Goal: Book appointment/travel/reservation

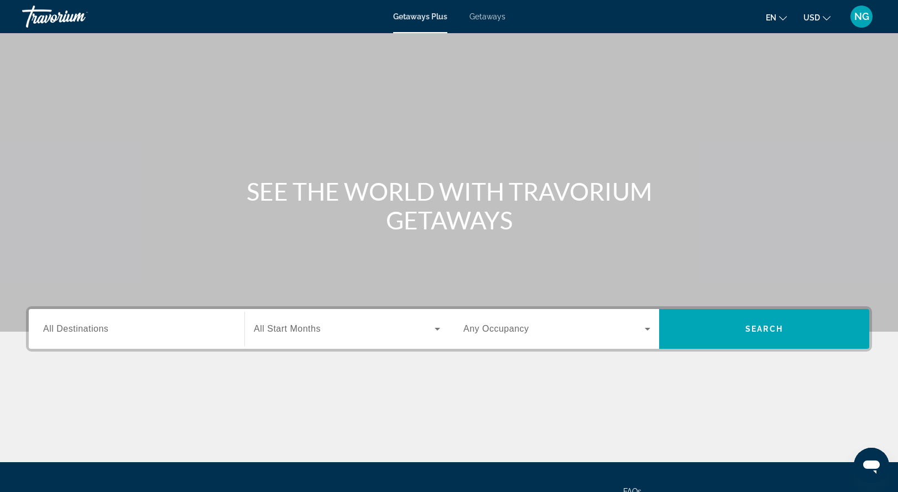
click at [75, 321] on div "Search widget" at bounding box center [136, 330] width 187 height 32
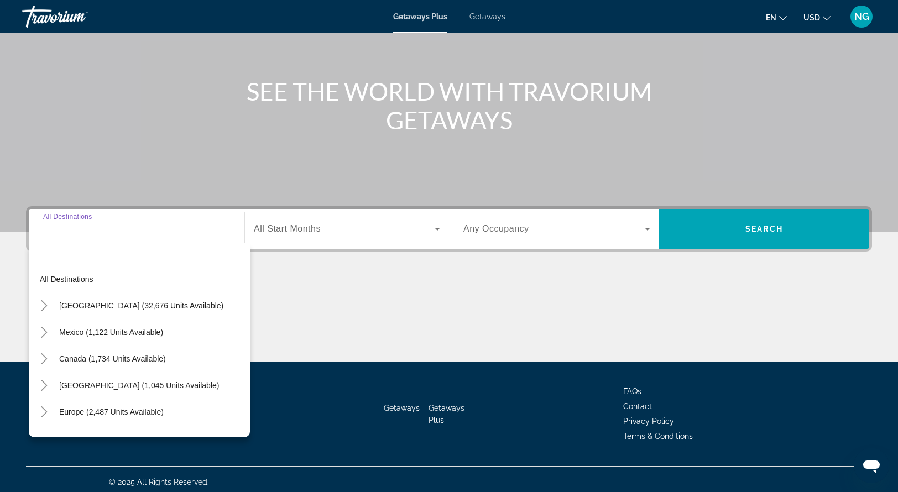
scroll to position [106, 0]
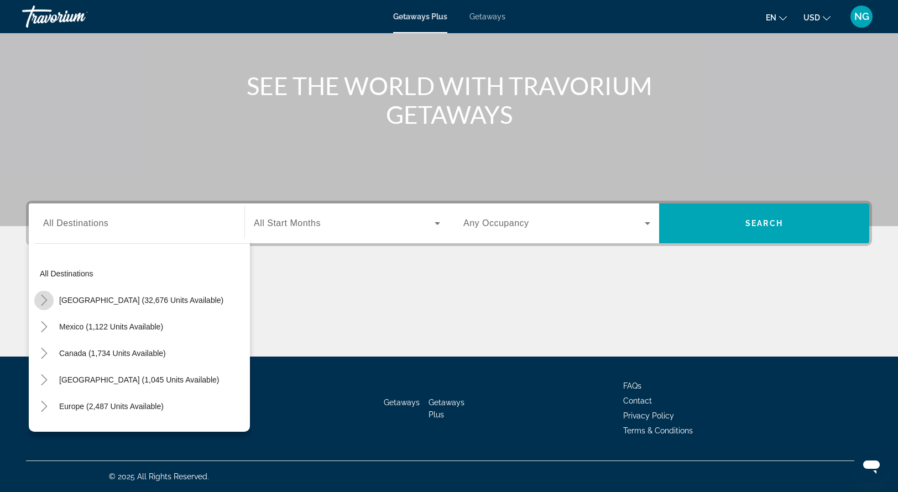
click at [43, 299] on icon "Toggle United States (32,676 units available)" at bounding box center [44, 300] width 11 height 11
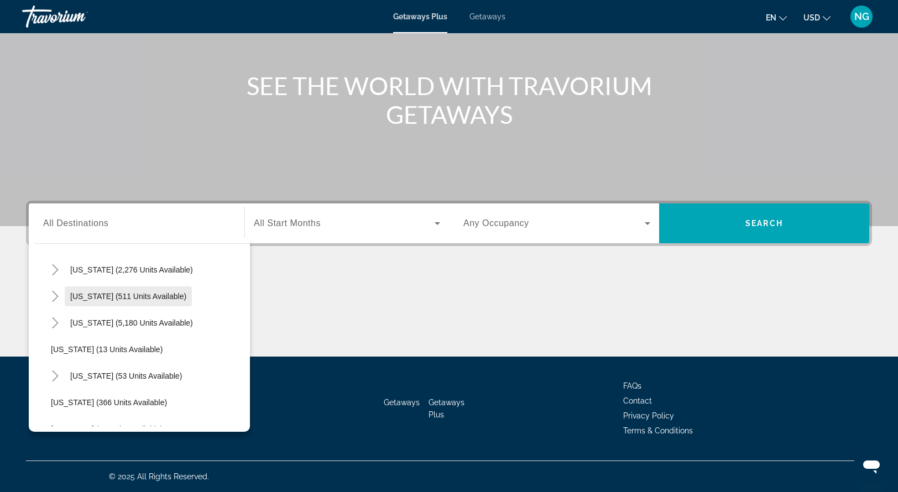
scroll to position [115, 0]
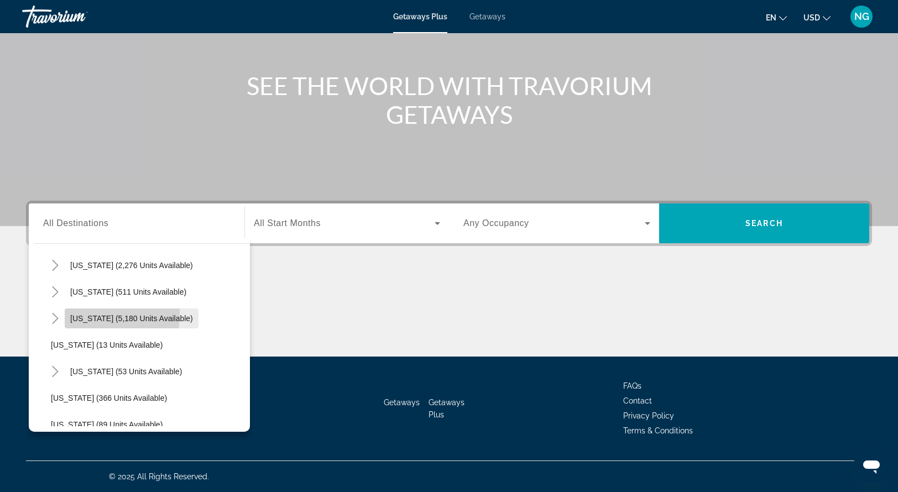
click at [76, 314] on span "[US_STATE] (5,180 units available)" at bounding box center [131, 318] width 123 height 9
type input "**********"
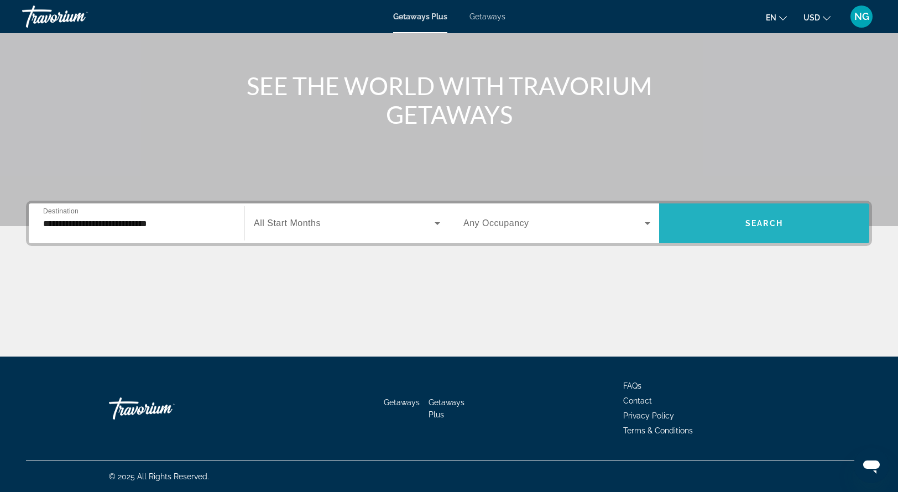
click at [732, 222] on span "Search widget" at bounding box center [764, 223] width 210 height 27
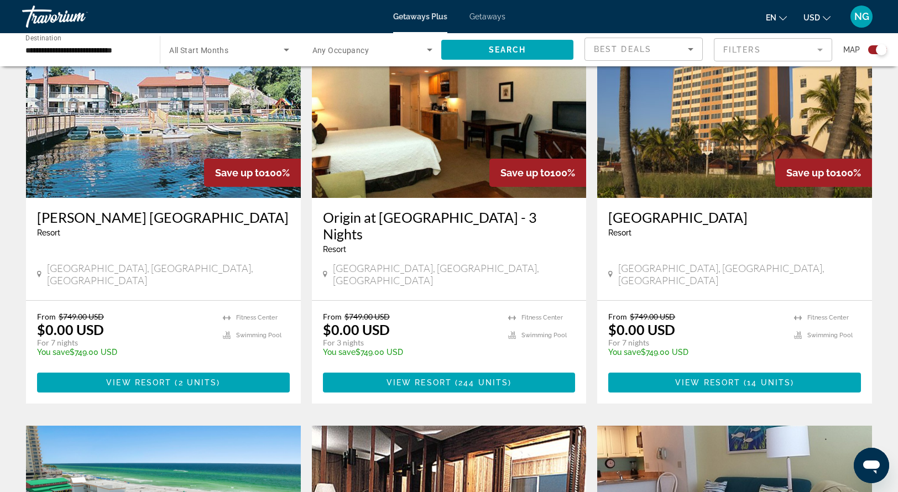
scroll to position [830, 0]
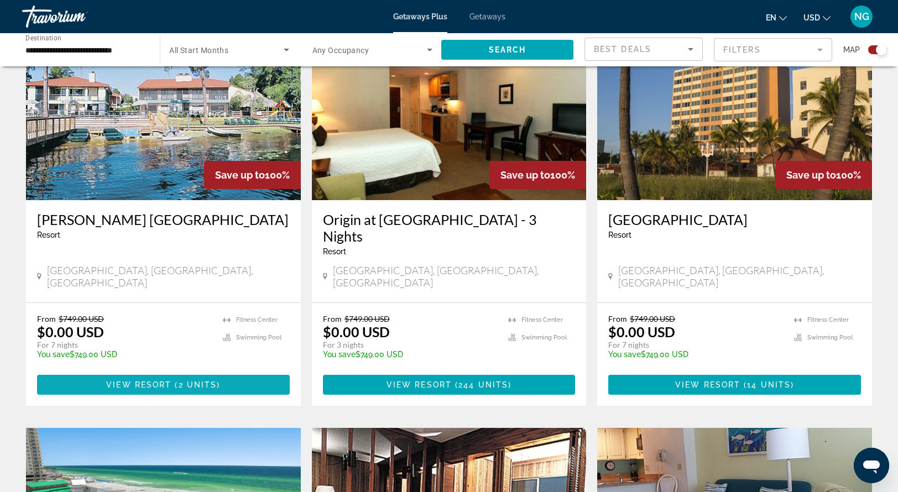
click at [148, 381] on span "View Resort" at bounding box center [138, 385] width 65 height 9
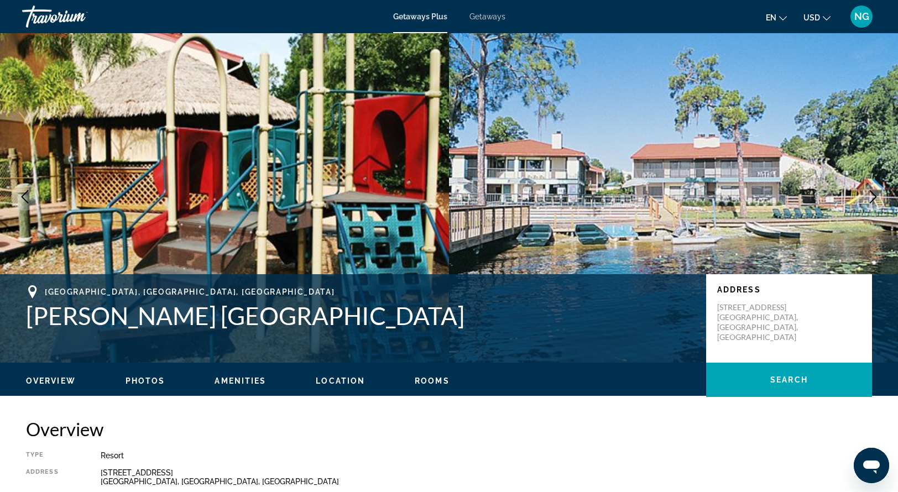
scroll to position [2, 0]
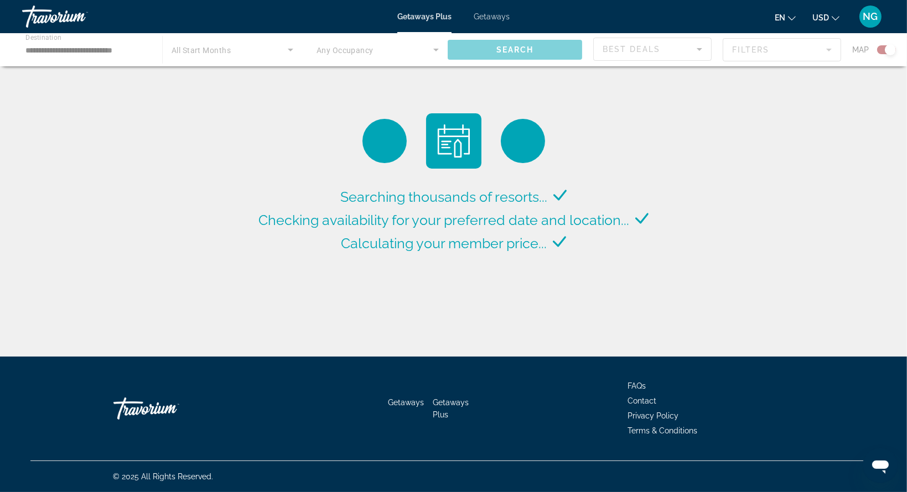
click at [511, 242] on span "Calculating your member price..." at bounding box center [444, 243] width 206 height 17
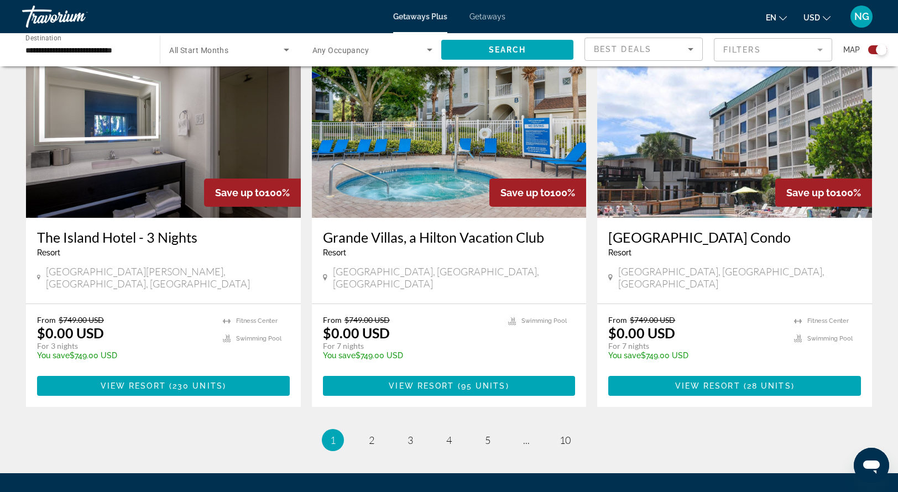
scroll to position [1606, 0]
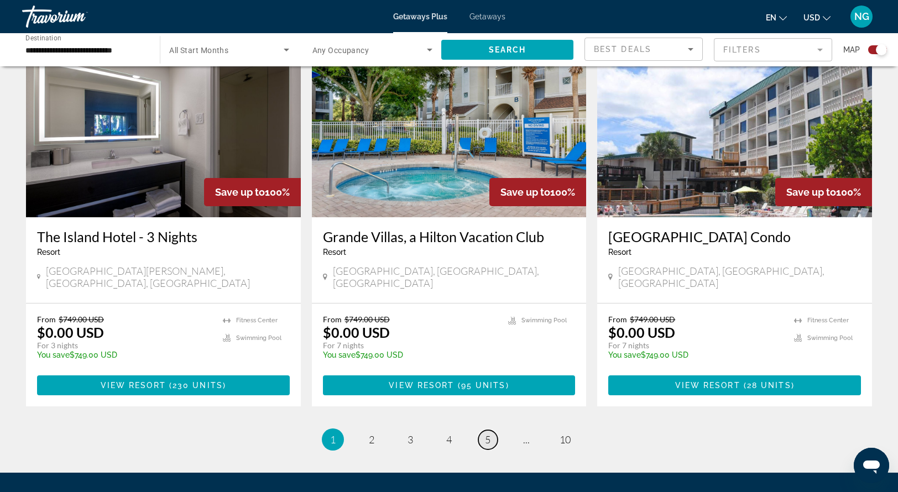
click at [489, 434] on span "5" at bounding box center [488, 440] width 6 height 12
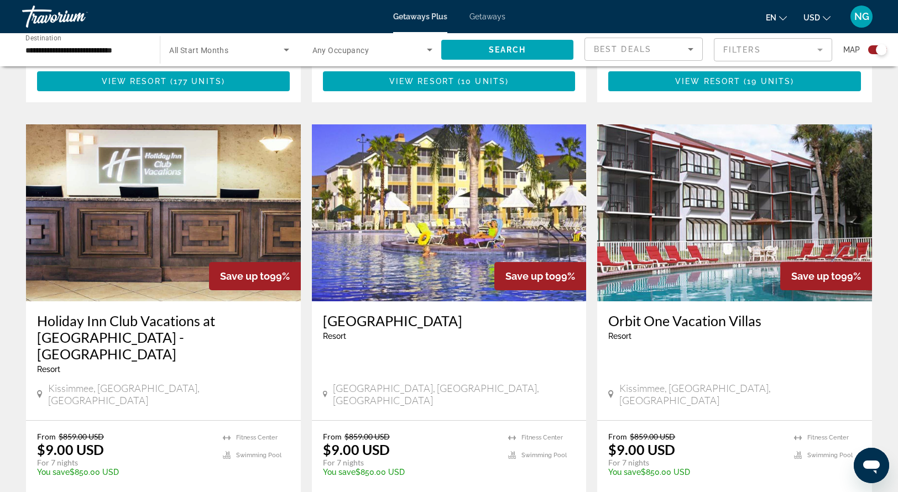
scroll to position [1556, 0]
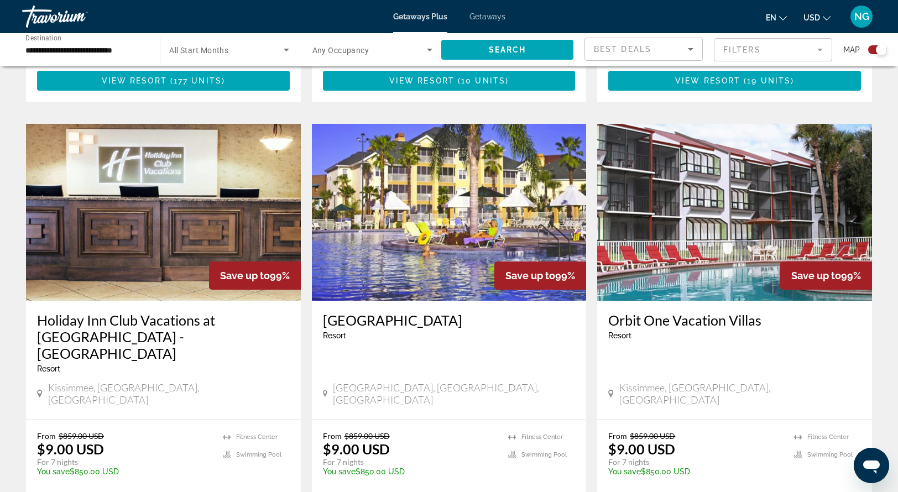
click at [500, 14] on span "Getaways" at bounding box center [488, 16] width 36 height 9
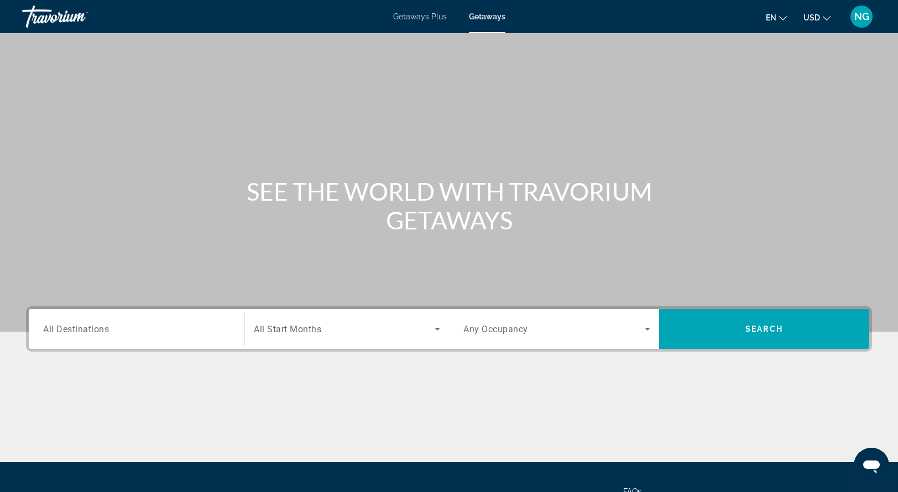
click at [60, 331] on span "All Destinations" at bounding box center [76, 329] width 66 height 11
click at [60, 331] on input "Destination All Destinations" at bounding box center [136, 329] width 187 height 13
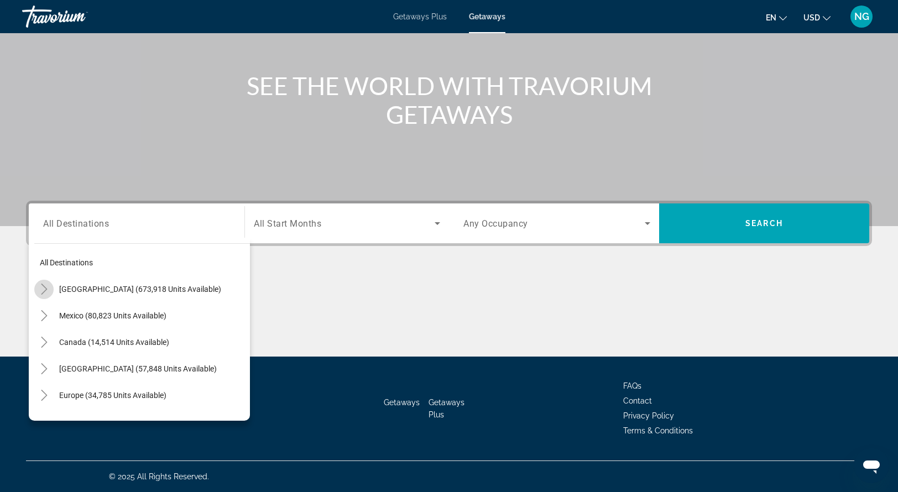
click at [44, 290] on icon "Toggle United States (673,918 units available)" at bounding box center [44, 289] width 6 height 11
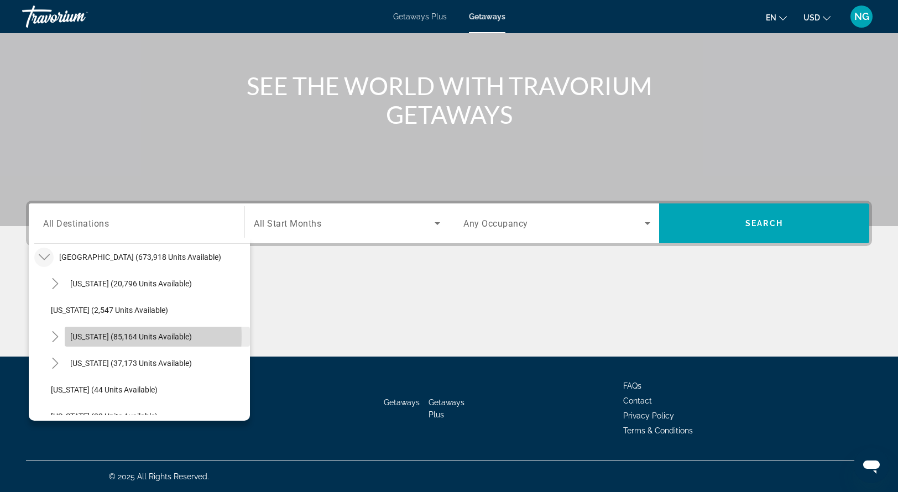
click at [92, 336] on span "[US_STATE] (85,164 units available)" at bounding box center [131, 336] width 122 height 9
type input "**********"
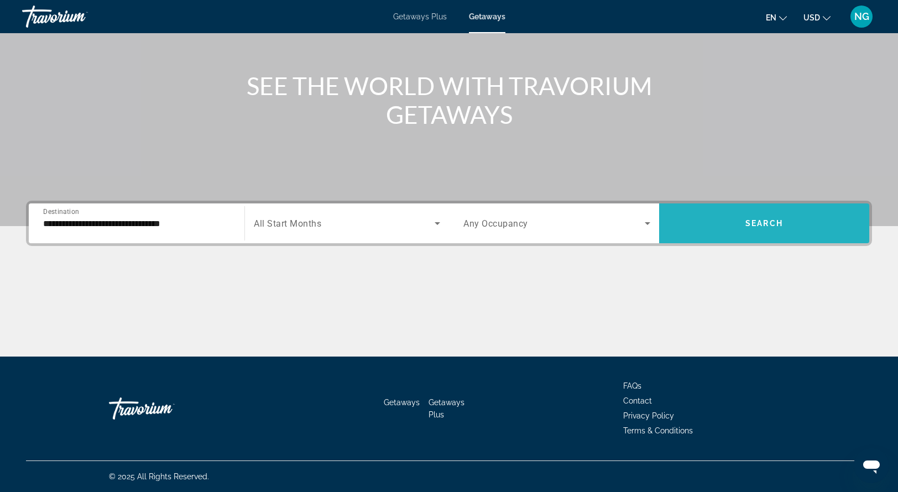
click at [736, 207] on span "Search widget" at bounding box center [764, 224] width 210 height 40
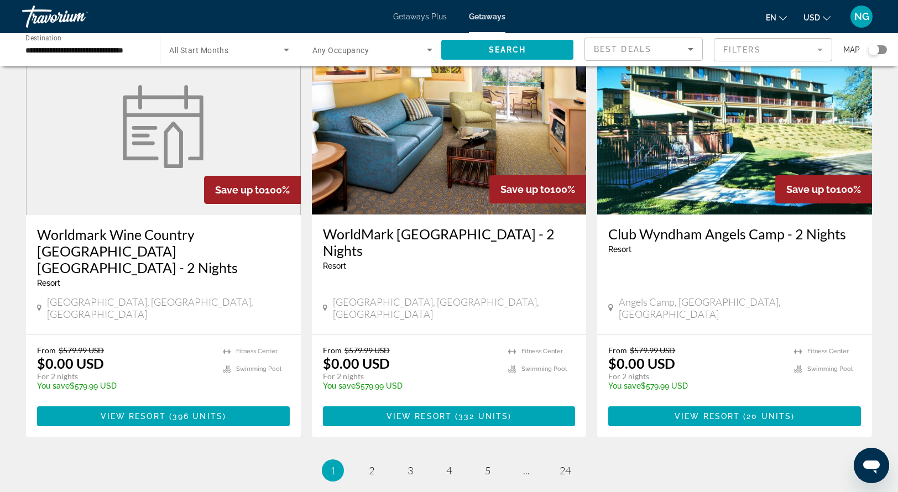
scroll to position [1285, 0]
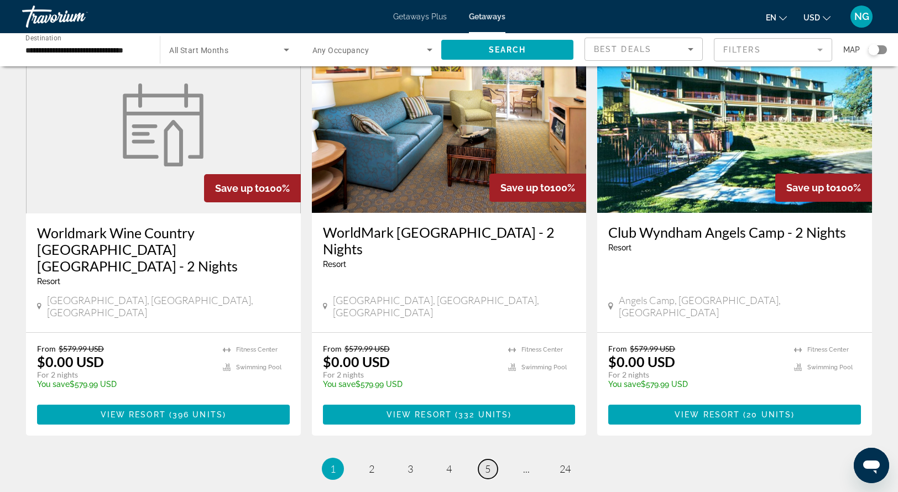
click at [490, 463] on span "5" at bounding box center [488, 469] width 6 height 12
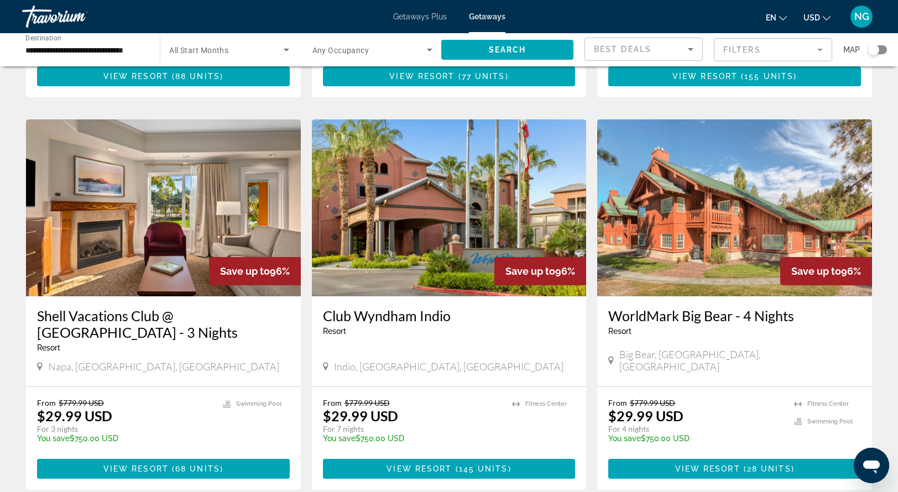
scroll to position [391, 0]
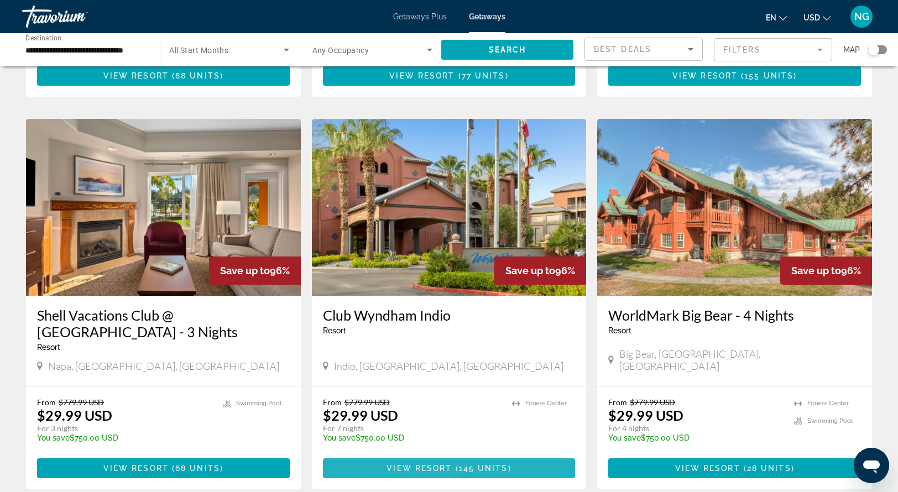
click at [472, 464] on span "145 units" at bounding box center [483, 468] width 49 height 9
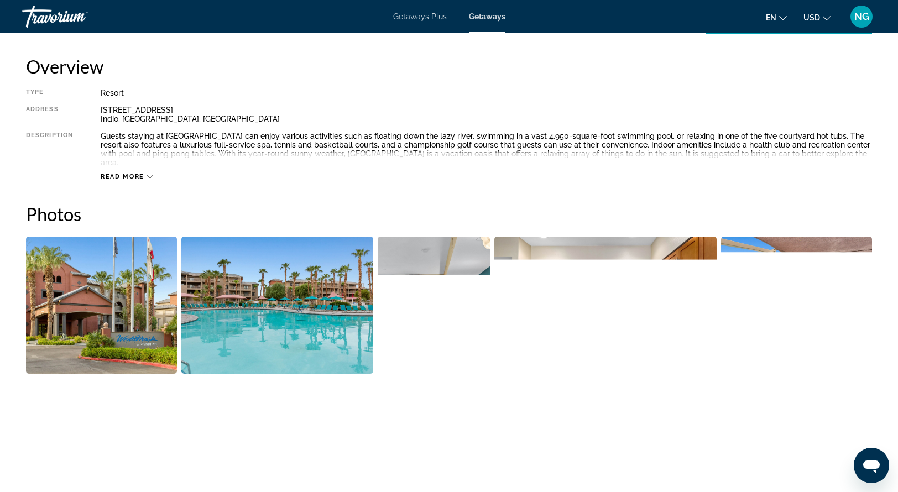
scroll to position [365, 0]
